Goal: Task Accomplishment & Management: Complete application form

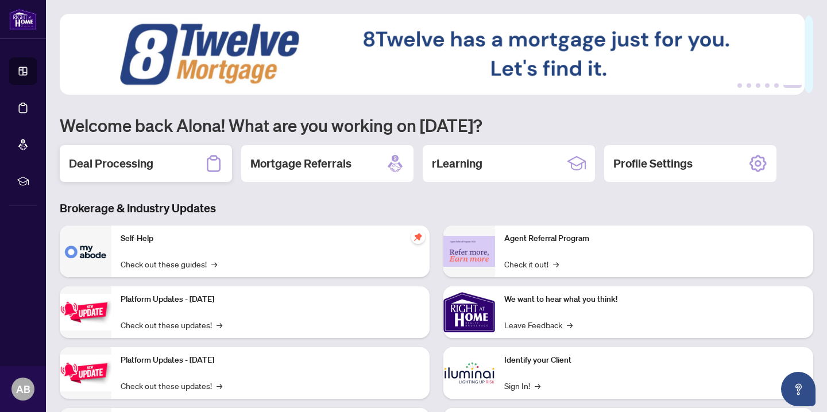
click at [127, 156] on h2 "Deal Processing" at bounding box center [111, 164] width 84 height 16
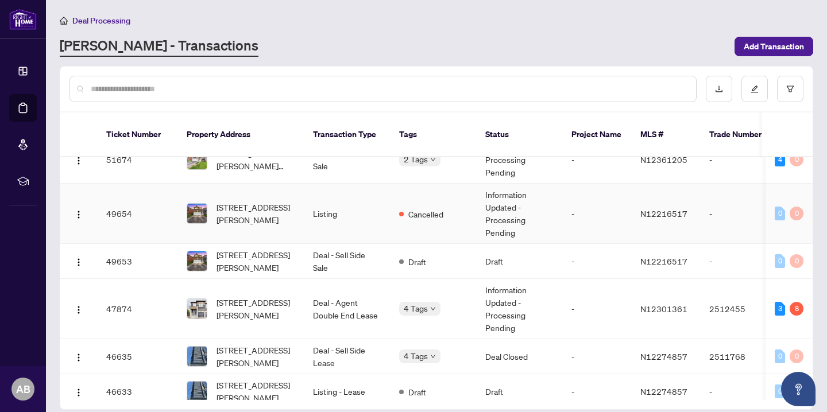
scroll to position [23, 0]
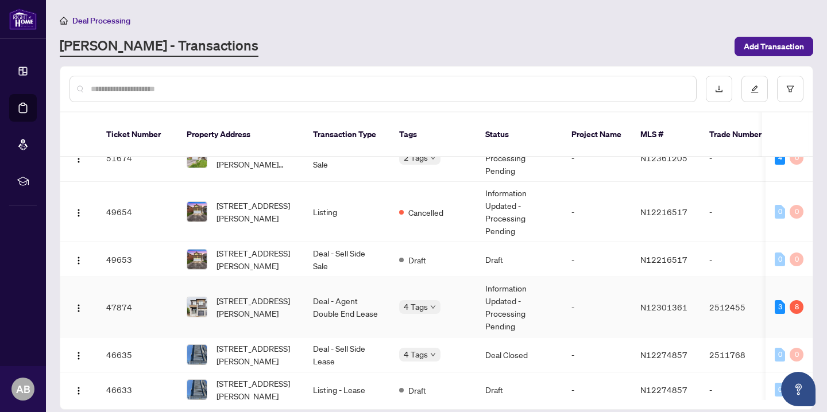
click at [244, 294] on span "[STREET_ADDRESS][PERSON_NAME]" at bounding box center [255, 306] width 78 height 25
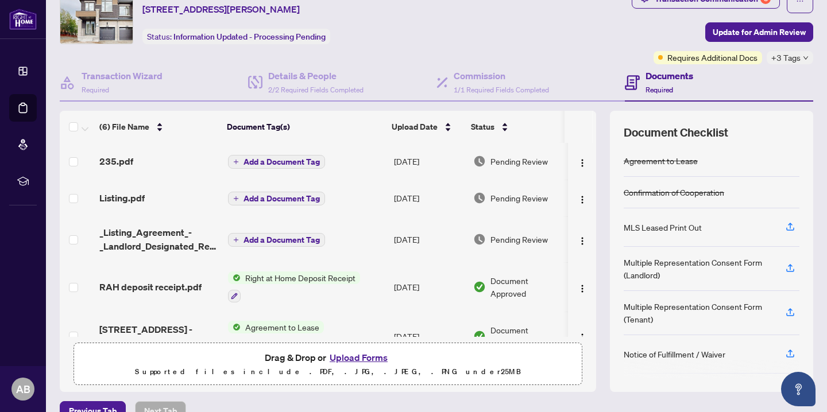
scroll to position [49, 0]
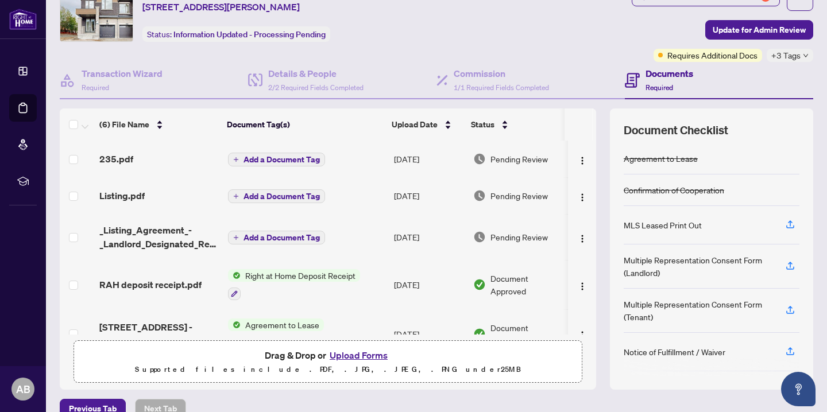
click at [358, 363] on p "Supported files include .PDF, .JPG, .JPEG, .PNG under 25 MB" at bounding box center [328, 370] width 494 height 14
click at [356, 355] on button "Upload Forms" at bounding box center [358, 355] width 65 height 15
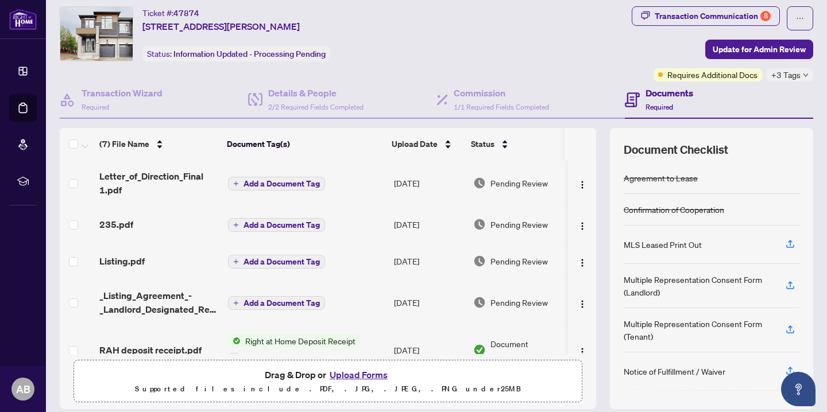
scroll to position [17, 0]
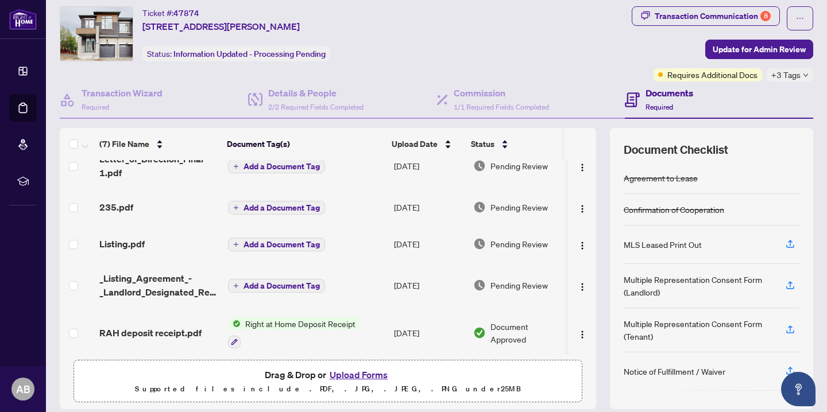
click at [354, 374] on button "Upload Forms" at bounding box center [358, 374] width 65 height 15
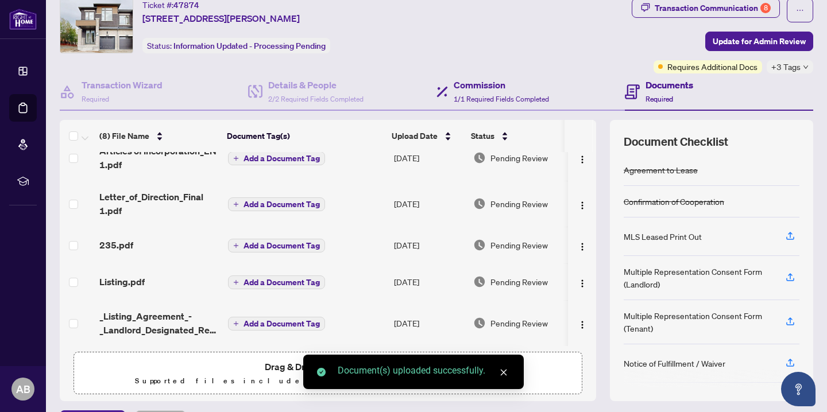
scroll to position [36, 0]
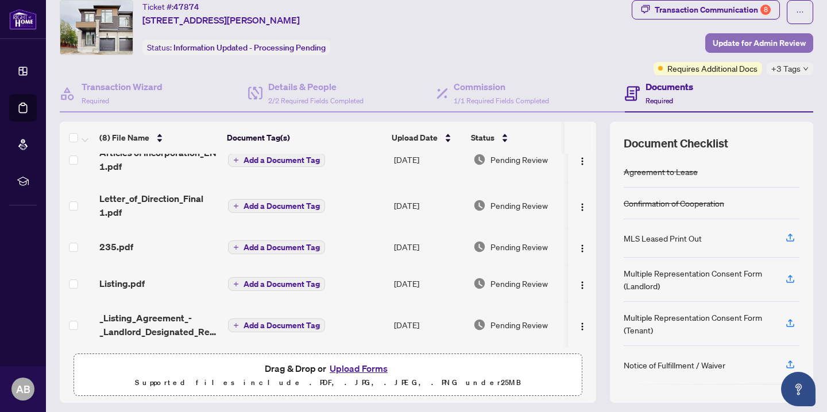
click at [773, 39] on span "Update for Admin Review" at bounding box center [758, 43] width 93 height 18
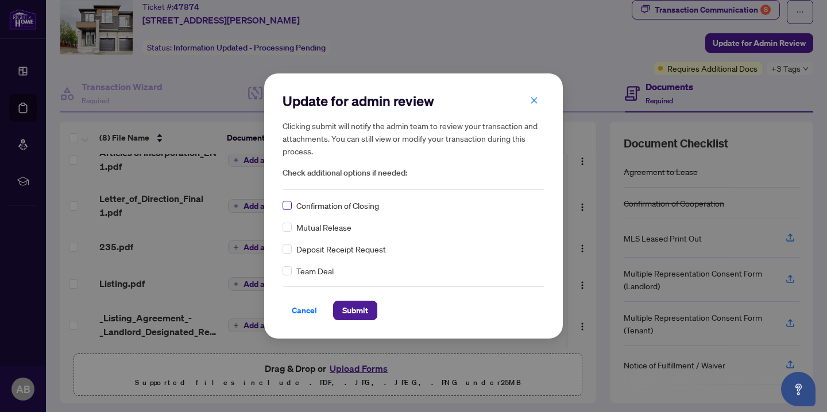
click at [290, 211] on label at bounding box center [286, 205] width 9 height 13
click at [357, 307] on span "Submit" at bounding box center [355, 310] width 26 height 18
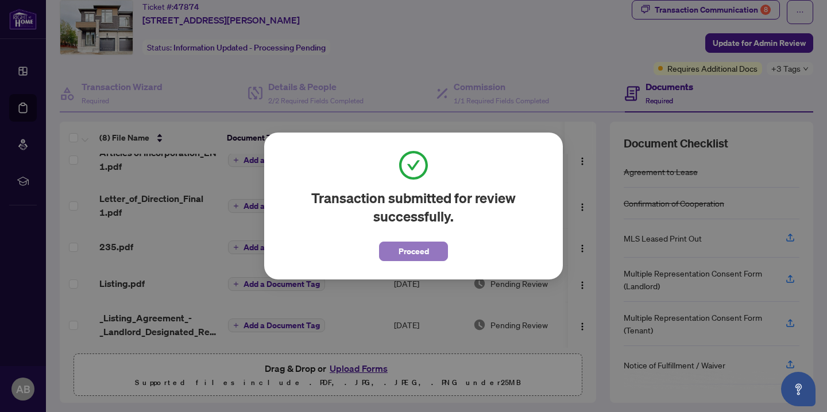
click at [427, 254] on span "Proceed" at bounding box center [413, 251] width 30 height 18
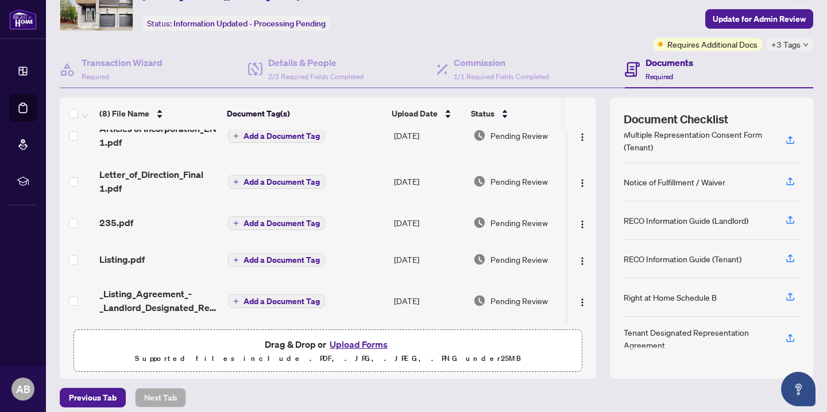
scroll to position [62, 0]
